Goal: Book appointment/travel/reservation

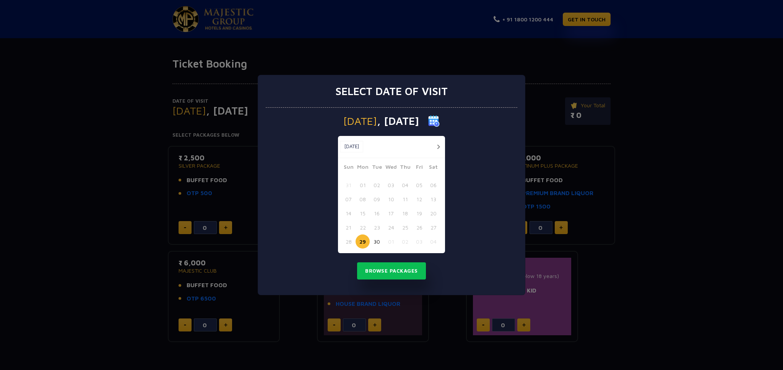
click at [439, 145] on button "button" at bounding box center [439, 147] width 10 height 10
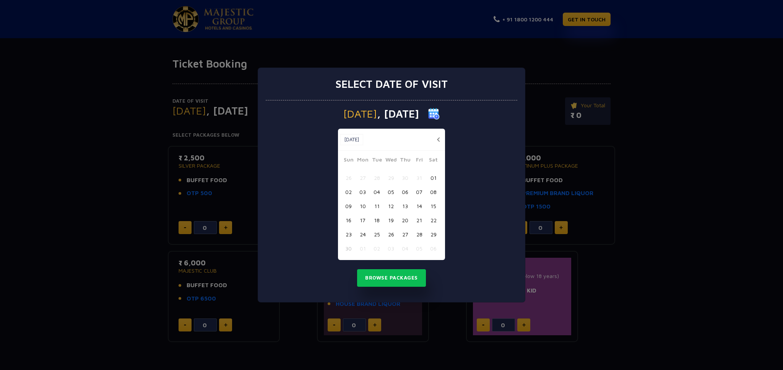
click at [439, 140] on button "button" at bounding box center [439, 140] width 10 height 10
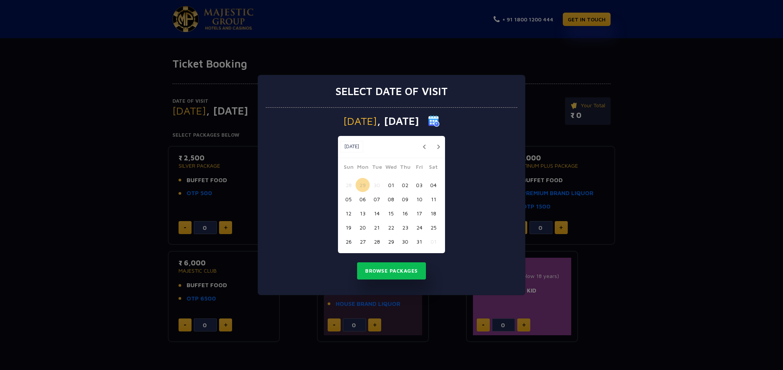
click at [404, 240] on button "30" at bounding box center [405, 242] width 14 height 14
click at [396, 271] on button "Browse Packages" at bounding box center [391, 272] width 69 height 18
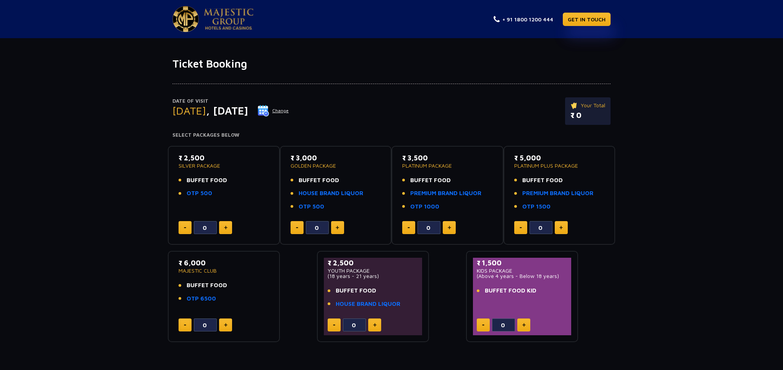
scroll to position [64, 0]
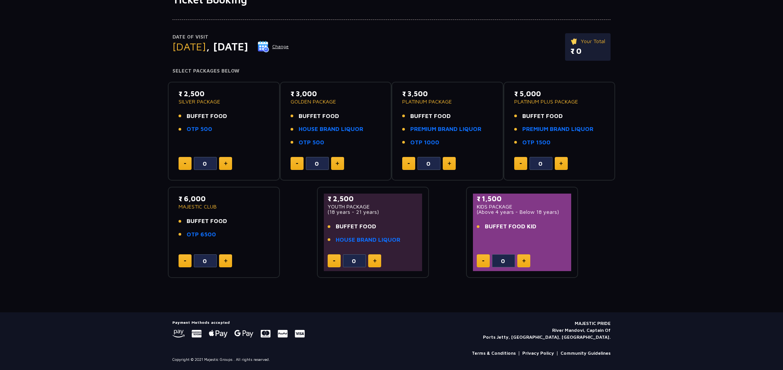
click at [343, 166] on button at bounding box center [337, 163] width 13 height 13
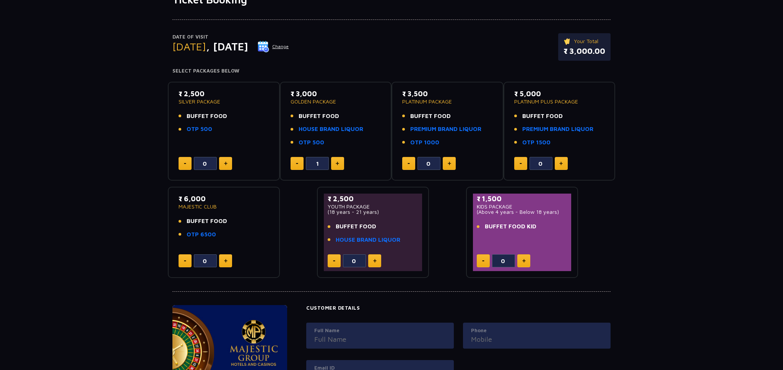
click at [343, 166] on button at bounding box center [337, 163] width 13 height 13
type input "2"
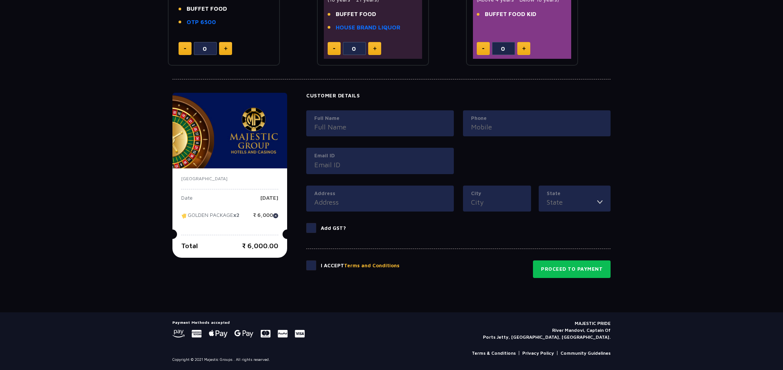
scroll to position [0, 0]
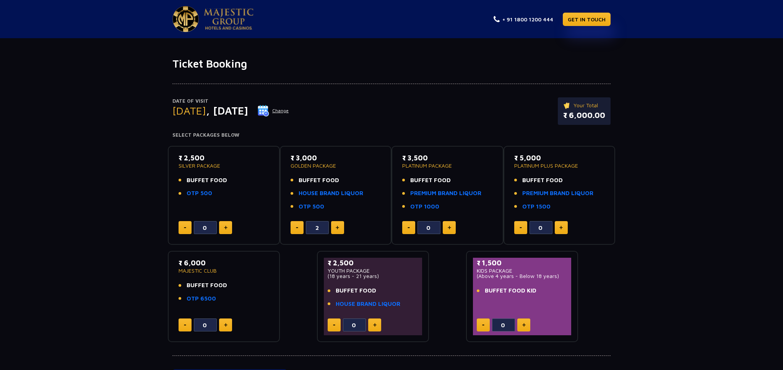
click at [491, 48] on div "Ticket Booking Date of Visit Thursday , 30 Oct 2025 Change Your Total ₹ 6,000.0…" at bounding box center [391, 313] width 783 height 551
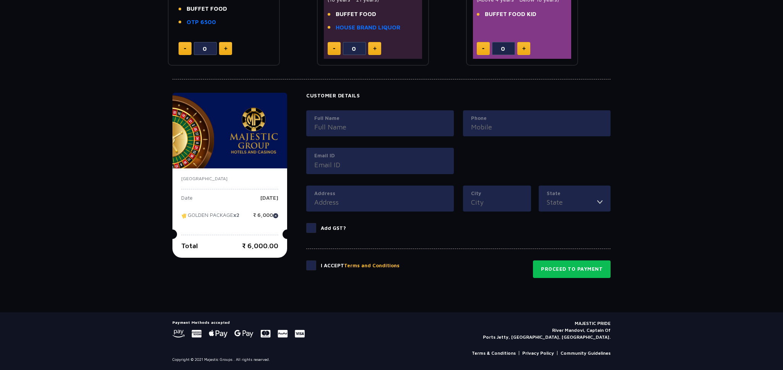
click at [593, 355] on link "Community Guidelines" at bounding box center [585, 353] width 50 height 7
